Goal: Task Accomplishment & Management: Manage account settings

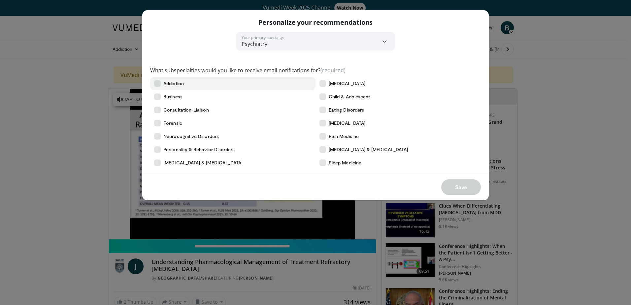
click at [155, 84] on icon at bounding box center [157, 83] width 7 height 7
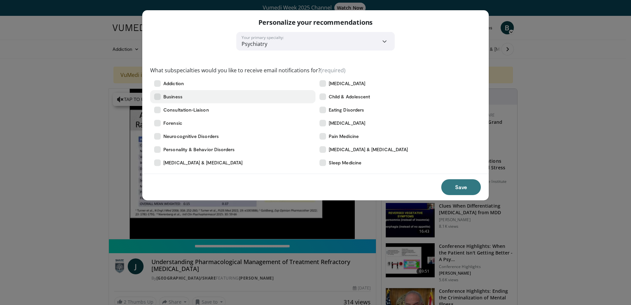
click at [153, 95] on label "Business" at bounding box center [232, 96] width 165 height 13
click at [157, 149] on icon at bounding box center [157, 149] width 7 height 7
click at [157, 162] on icon at bounding box center [157, 162] width 7 height 7
click at [322, 83] on icon at bounding box center [323, 83] width 7 height 7
click at [324, 96] on icon at bounding box center [323, 96] width 7 height 7
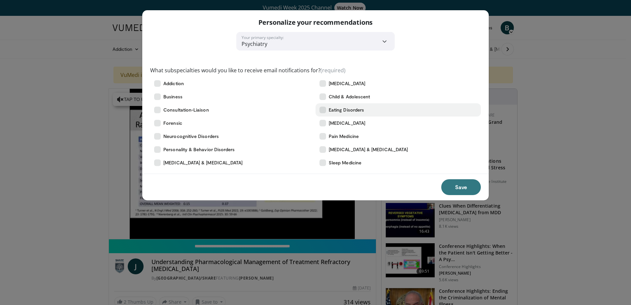
click at [324, 110] on icon at bounding box center [323, 110] width 7 height 7
click at [325, 124] on icon at bounding box center [323, 123] width 7 height 7
click at [325, 151] on icon at bounding box center [323, 149] width 7 height 7
click at [324, 162] on icon at bounding box center [323, 162] width 7 height 7
click at [455, 188] on button "Save" at bounding box center [461, 187] width 40 height 16
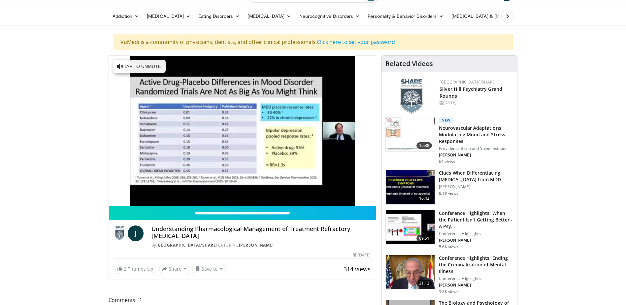
scroll to position [66, 0]
